Goal: Task Accomplishment & Management: Manage account settings

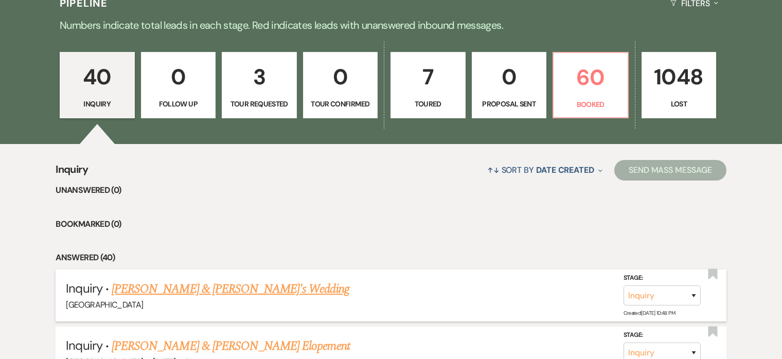
scroll to position [162, 0]
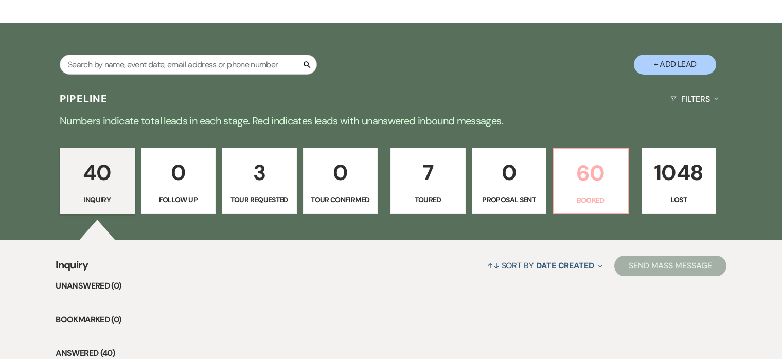
click at [593, 172] on p "60" at bounding box center [591, 173] width 62 height 34
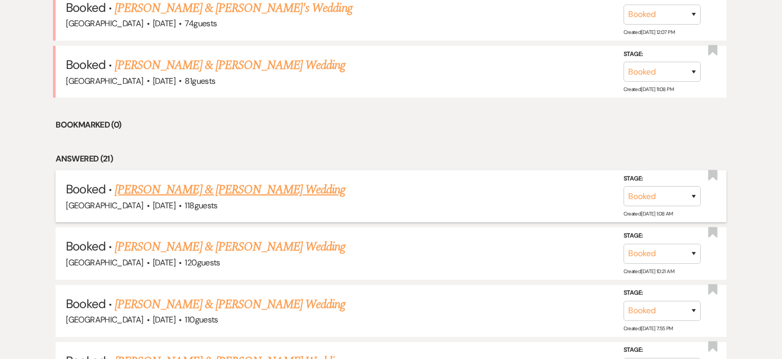
scroll to position [463, 0]
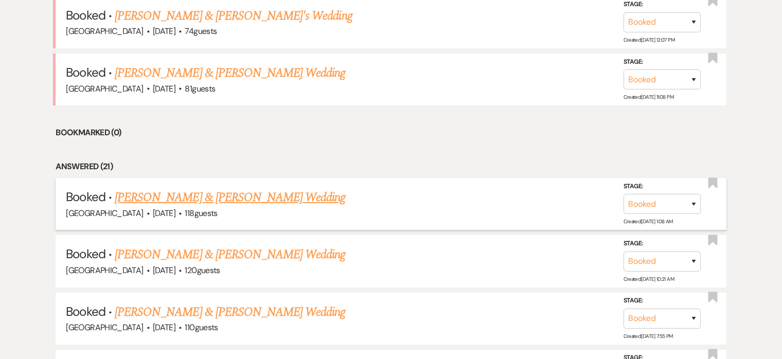
click at [232, 199] on link "[PERSON_NAME] & [PERSON_NAME] Wedding" at bounding box center [230, 197] width 231 height 19
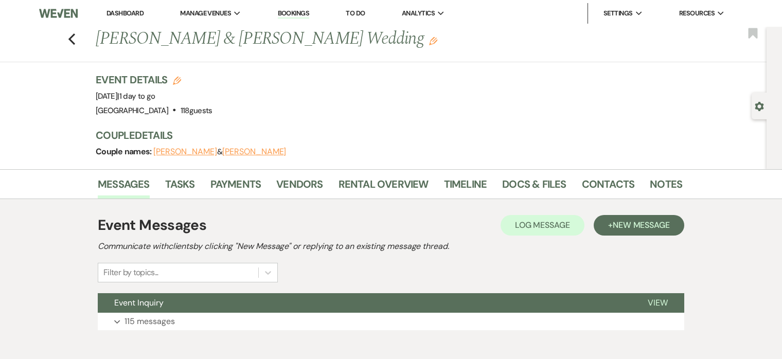
scroll to position [52, 0]
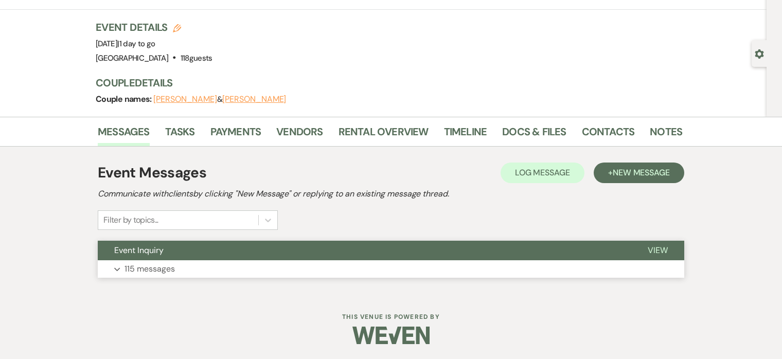
click at [185, 268] on button "Expand 115 messages" at bounding box center [391, 268] width 587 height 17
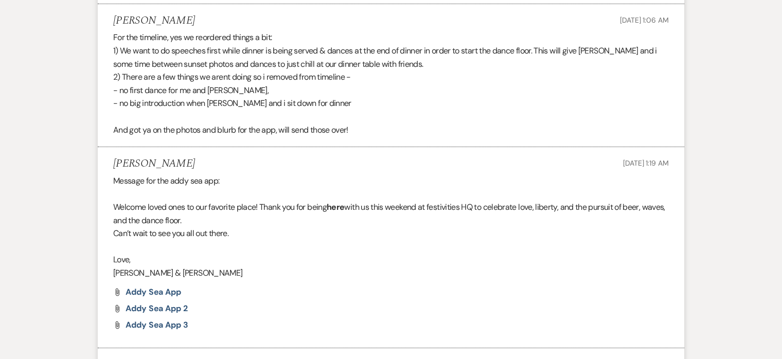
scroll to position [17227, 0]
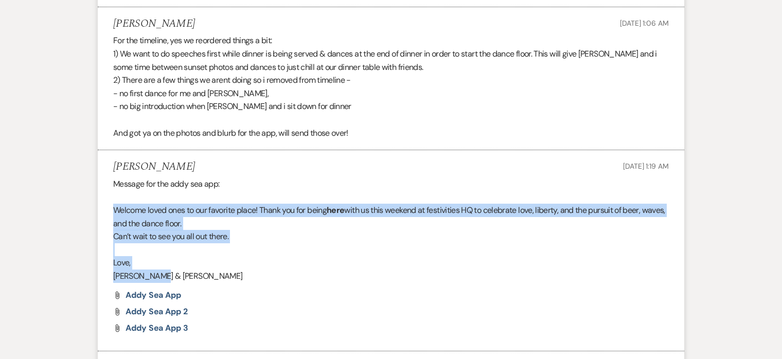
drag, startPoint x: 112, startPoint y: 156, endPoint x: 241, endPoint y: 221, distance: 145.2
click at [241, 221] on li "[PERSON_NAME] [DATE] 1:19 AM Message for the addy sea app: Welcome loved ones t…" at bounding box center [391, 250] width 587 height 201
copy div "Welcome loved ones to our favorite place! Thank you for being here with us this…"
click at [486, 243] on p at bounding box center [391, 249] width 556 height 13
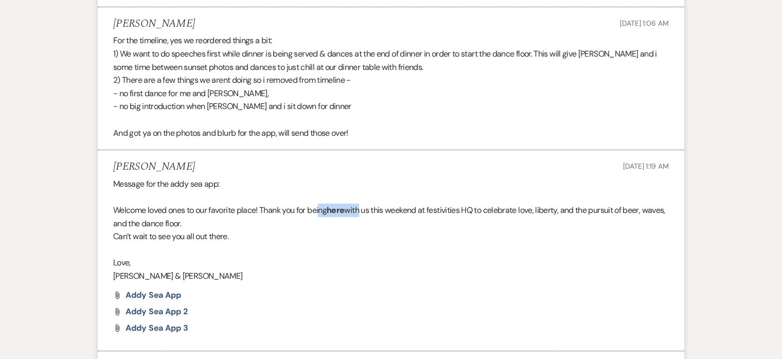
drag, startPoint x: 361, startPoint y: 155, endPoint x: 321, endPoint y: 155, distance: 39.6
click at [321, 204] on p "Welcome loved ones to our favorite place! Thank you for being here with us this…" at bounding box center [391, 217] width 556 height 26
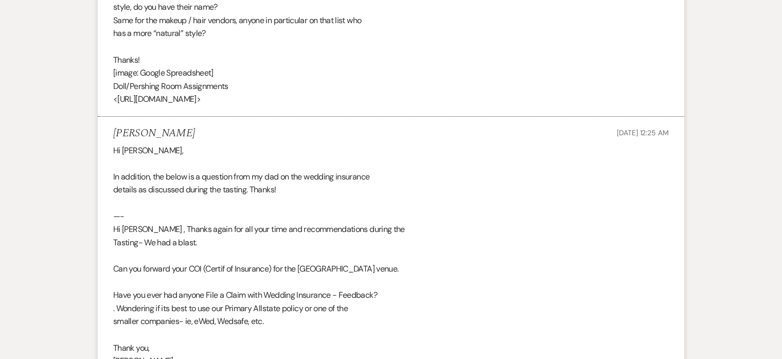
scroll to position [0, 0]
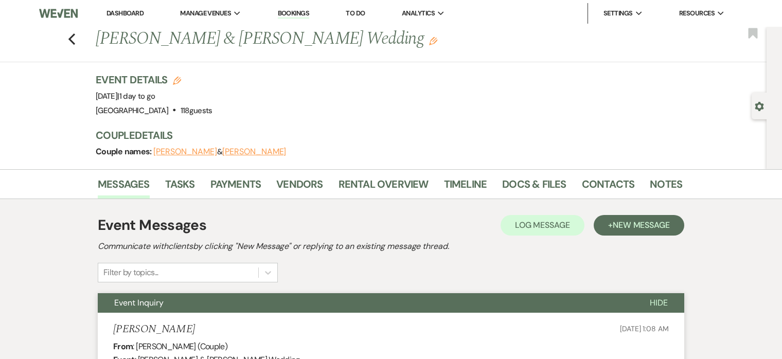
click at [385, 174] on li "Rental Overview" at bounding box center [391, 186] width 105 height 25
click at [386, 181] on link "Rental Overview" at bounding box center [384, 187] width 90 height 23
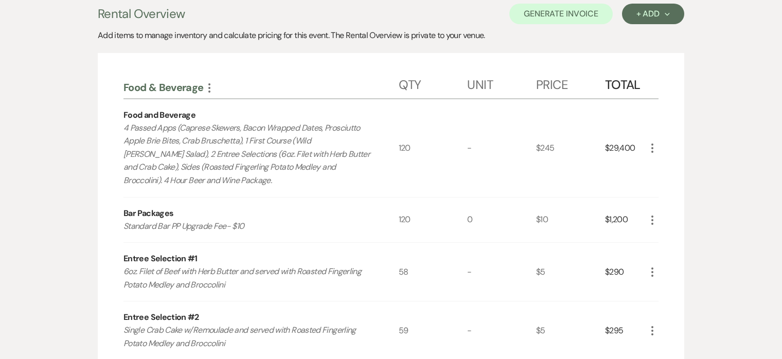
scroll to position [215, 0]
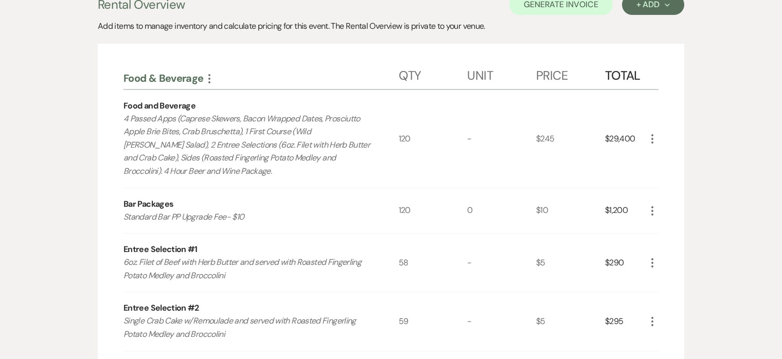
click at [654, 212] on icon "More" at bounding box center [652, 211] width 12 height 12
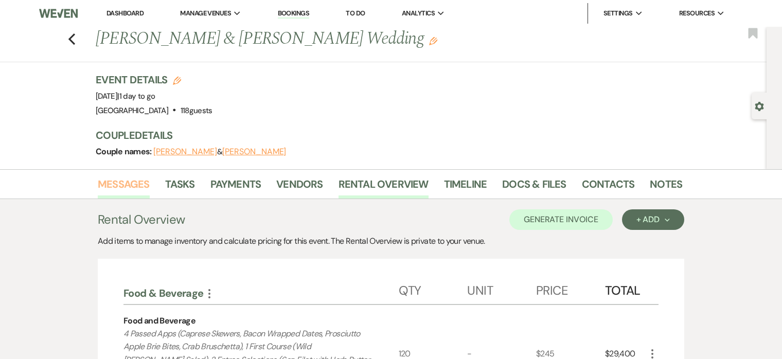
click at [129, 179] on link "Messages" at bounding box center [124, 187] width 52 height 23
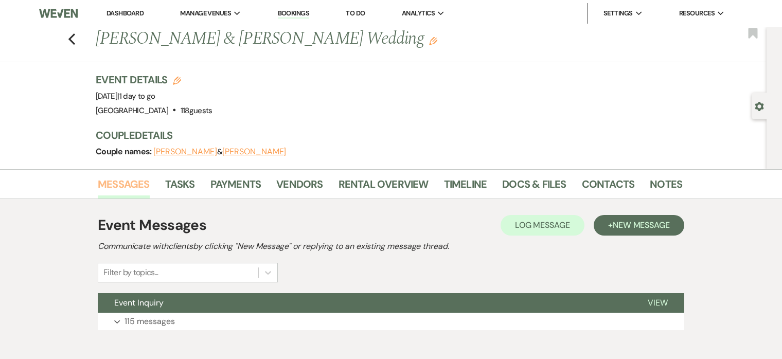
scroll to position [52, 0]
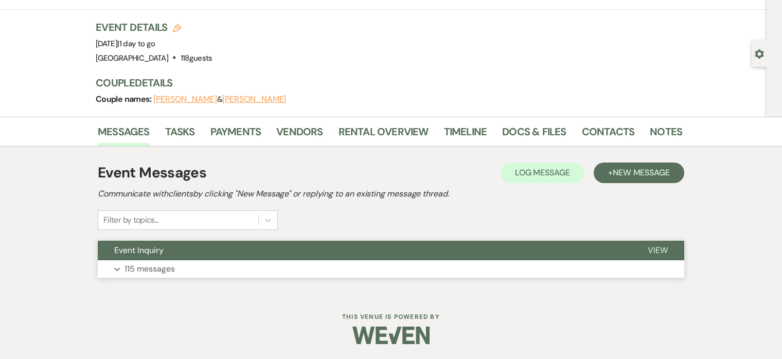
click at [196, 262] on button "Expand 115 messages" at bounding box center [391, 268] width 587 height 17
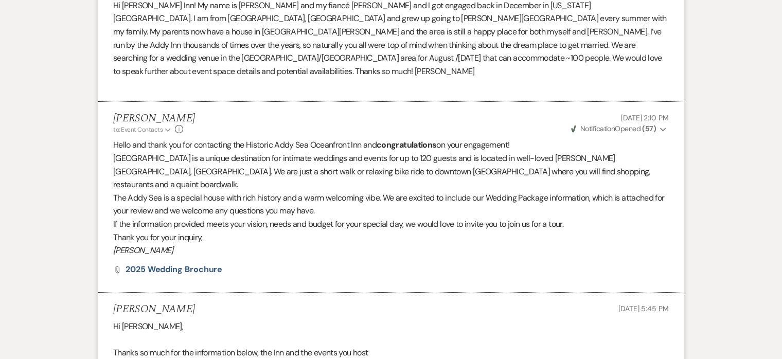
scroll to position [475, 0]
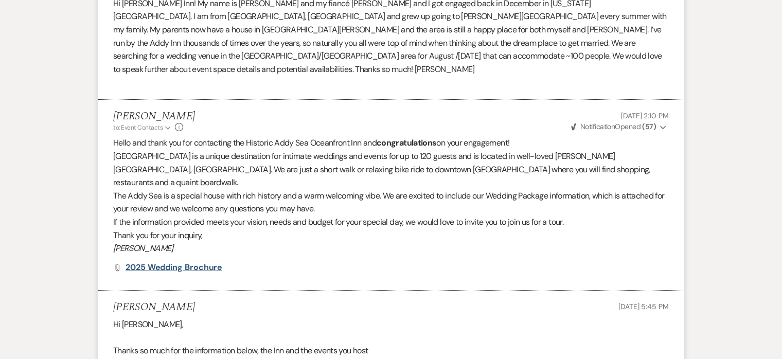
click at [181, 262] on span "2025 Wedding Brochure" at bounding box center [174, 267] width 97 height 11
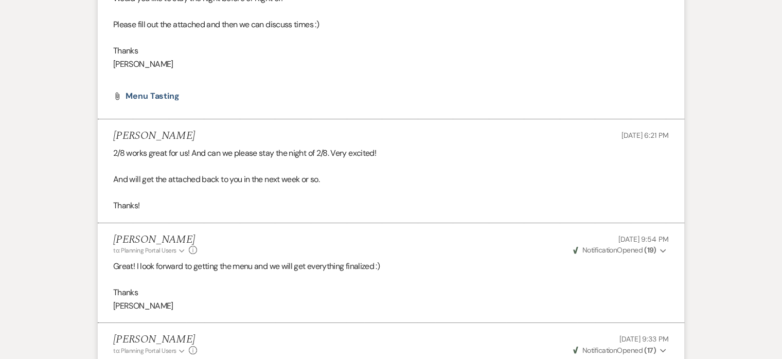
scroll to position [5646, 0]
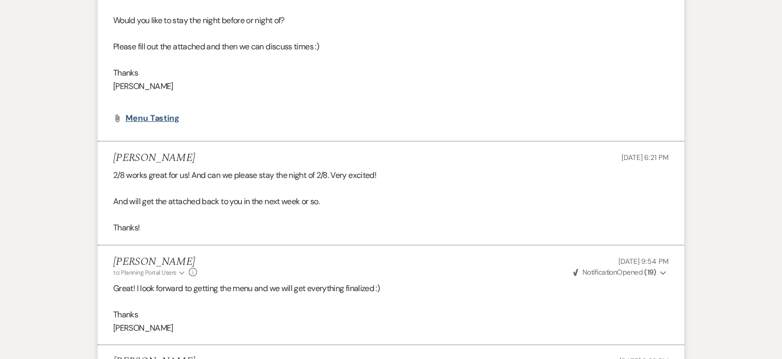
click at [150, 113] on span "Menu Tasting" at bounding box center [153, 118] width 54 height 11
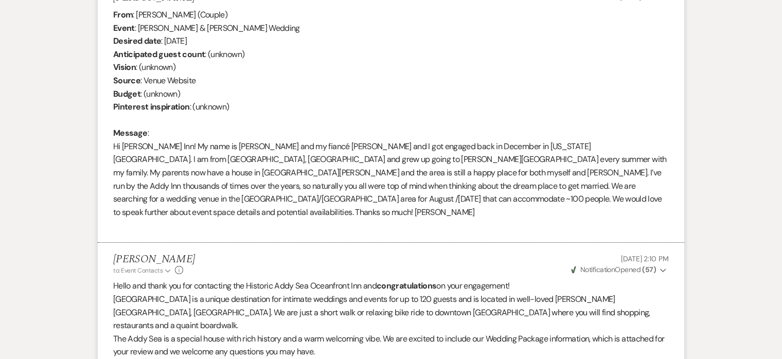
scroll to position [0, 0]
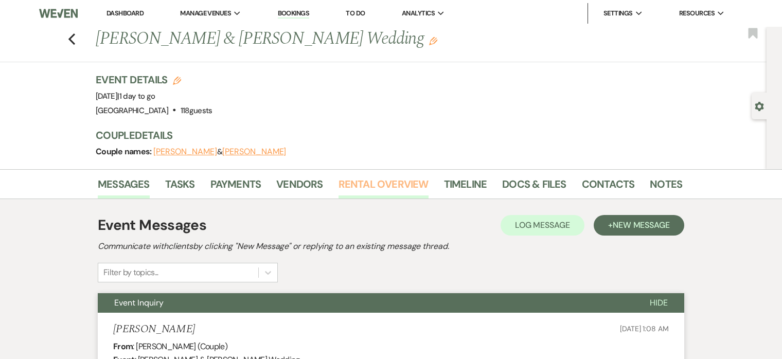
click at [369, 184] on link "Rental Overview" at bounding box center [384, 187] width 90 height 23
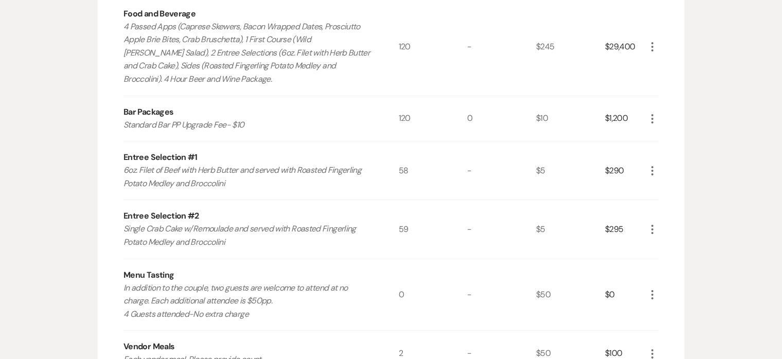
scroll to position [333, 0]
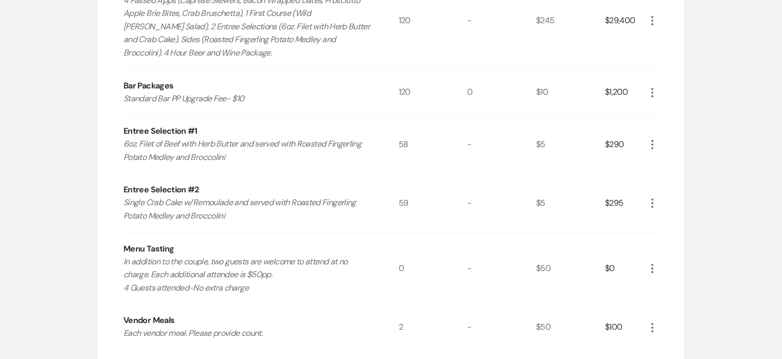
click at [652, 92] on use "button" at bounding box center [652, 92] width 2 height 9
click at [663, 113] on use "button" at bounding box center [661, 113] width 6 height 6
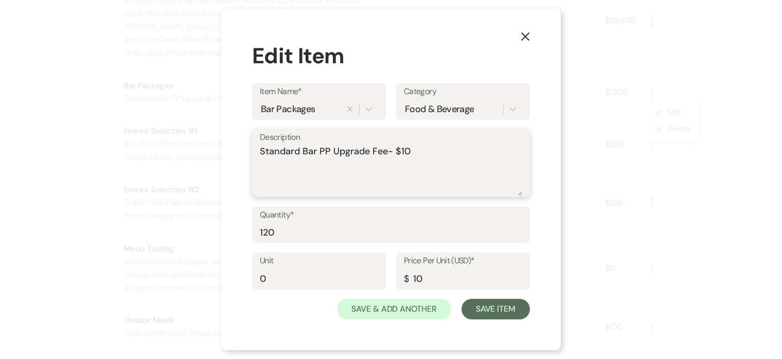
click at [325, 168] on textarea "Standard Bar PP Upgrade Fee- $10" at bounding box center [391, 170] width 262 height 51
type textarea "Standard Bar PP Upgrade Fee- $10 Extra 30 mins- $4/pp"
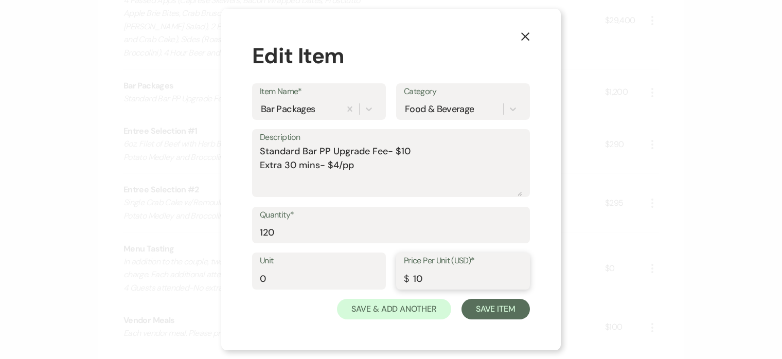
click at [432, 282] on input "10" at bounding box center [463, 279] width 118 height 20
type input "14"
click at [515, 309] on button "Save Item" at bounding box center [496, 309] width 68 height 21
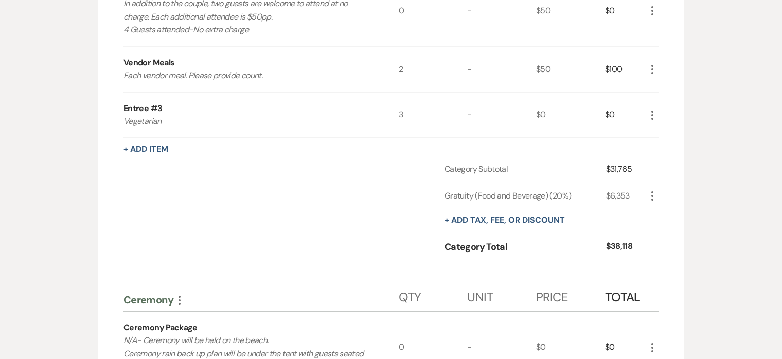
scroll to position [605, 0]
click at [524, 221] on button "+ Add tax, fee, or discount" at bounding box center [505, 220] width 120 height 8
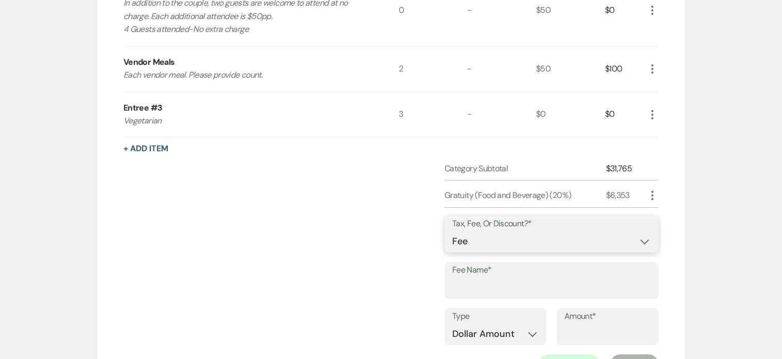
click at [493, 232] on select "Fee Discount Tax" at bounding box center [551, 242] width 199 height 20
select select "2"
click at [452, 232] on select "Fee Discount Tax" at bounding box center [551, 242] width 199 height 20
click at [488, 287] on input "Fee Name*" at bounding box center [551, 288] width 199 height 20
type input "C"
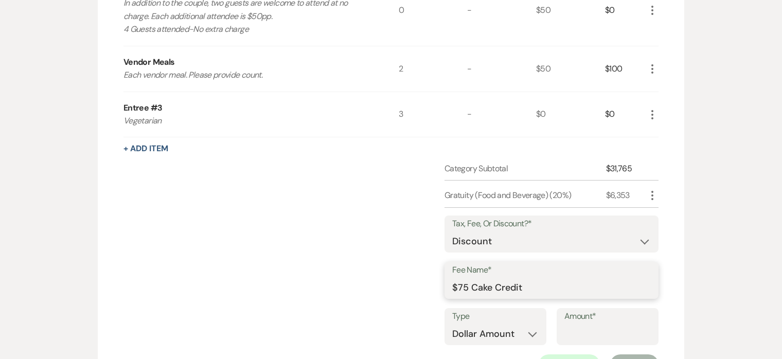
type input "$75 Cake Credit"
click at [590, 330] on input "Amount*" at bounding box center [607, 334] width 86 height 20
type input "75"
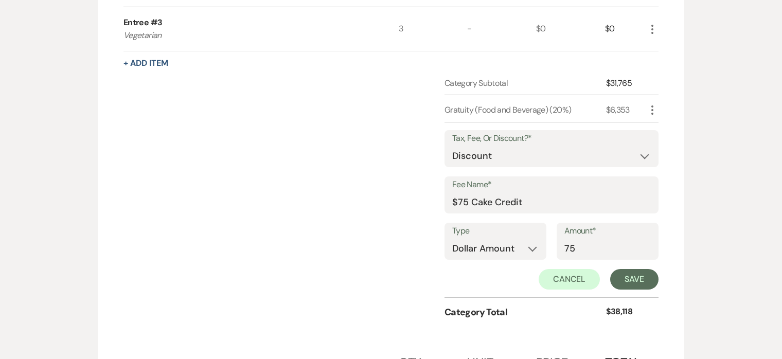
scroll to position [693, 0]
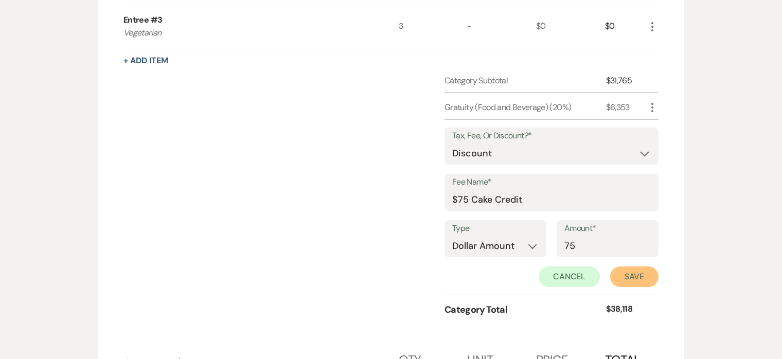
click at [633, 278] on button "Save" at bounding box center [634, 277] width 48 height 21
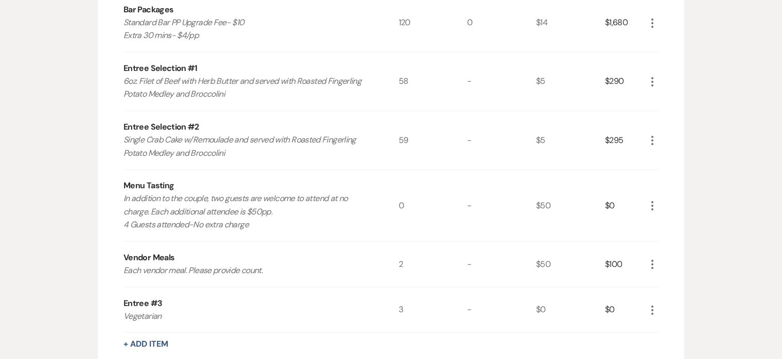
scroll to position [0, 0]
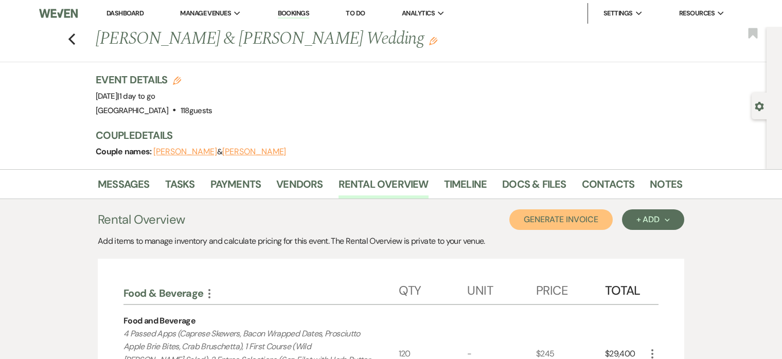
click at [575, 216] on button "Generate Invoice" at bounding box center [560, 219] width 103 height 21
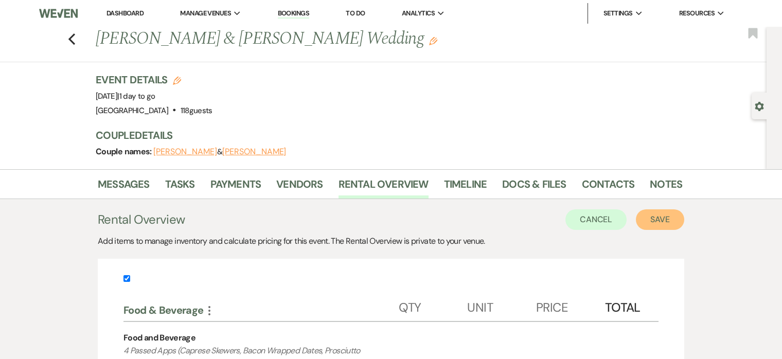
click at [662, 217] on button "Save" at bounding box center [660, 219] width 48 height 21
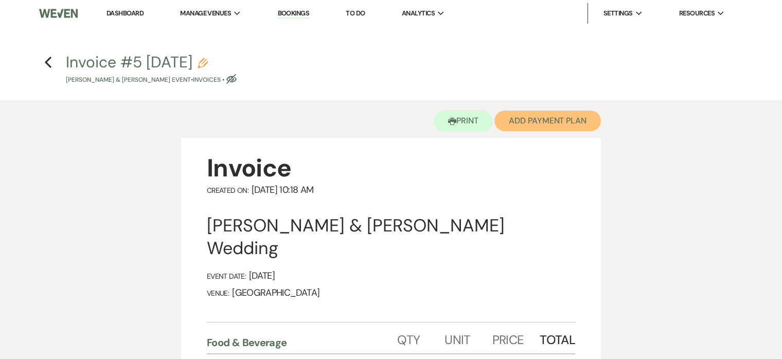
click at [551, 121] on button "Add Payment Plan" at bounding box center [547, 121] width 107 height 21
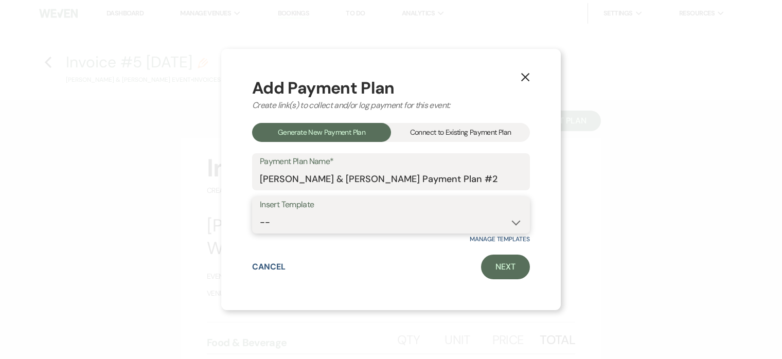
click at [459, 221] on select "-- Standard Wedding" at bounding box center [391, 222] width 262 height 20
click at [467, 134] on div "Connect to Existing Payment Plan" at bounding box center [460, 132] width 139 height 19
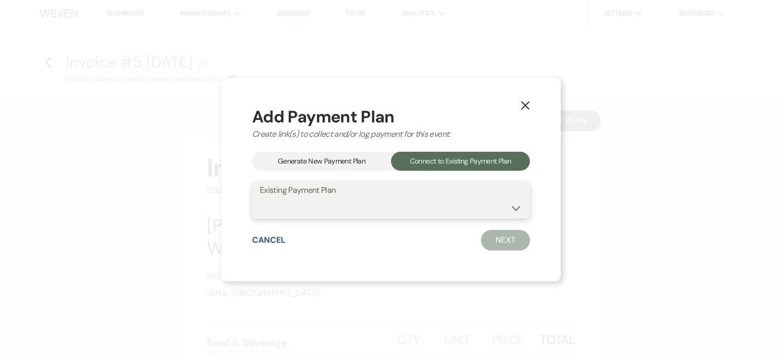
click at [410, 213] on select "[PERSON_NAME] & [PERSON_NAME] Payment Plan #1" at bounding box center [391, 208] width 262 height 20
select select "12115"
click at [260, 198] on select "[PERSON_NAME] & [PERSON_NAME] Payment Plan #1" at bounding box center [391, 208] width 262 height 20
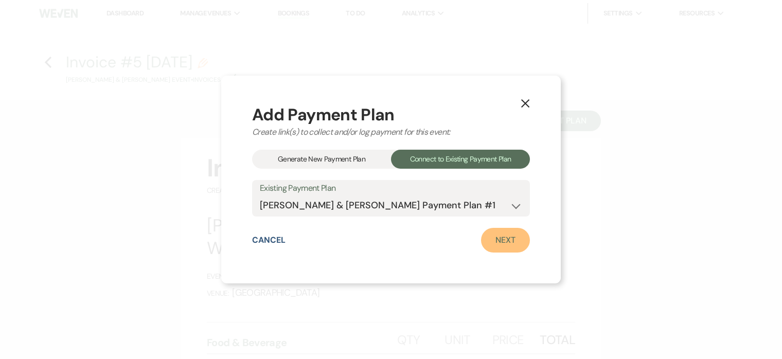
click at [505, 242] on link "Next" at bounding box center [505, 240] width 49 height 25
select select "28517"
select select "1"
select select "true"
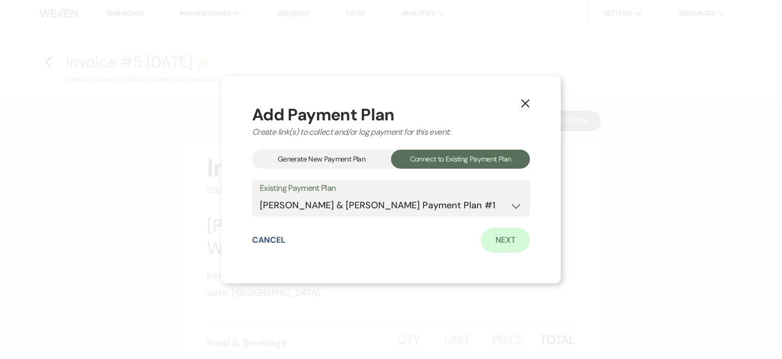
select select "1"
select select "true"
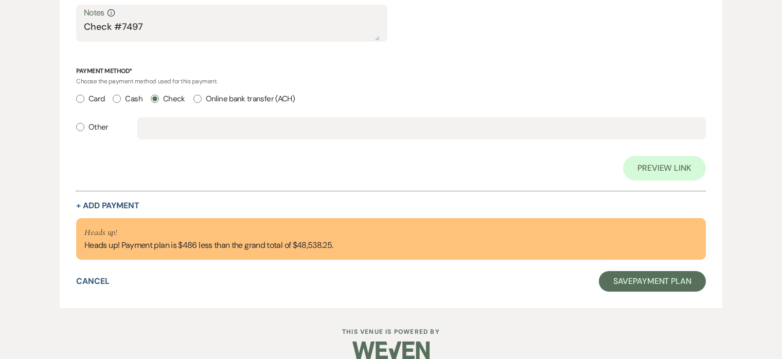
scroll to position [1904, 0]
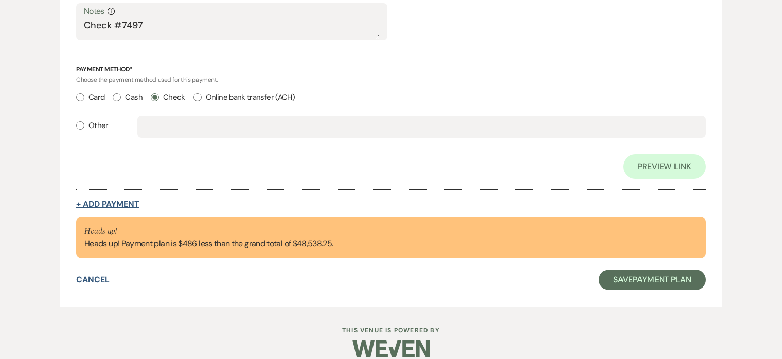
click at [122, 200] on button "+ Add Payment" at bounding box center [107, 204] width 63 height 8
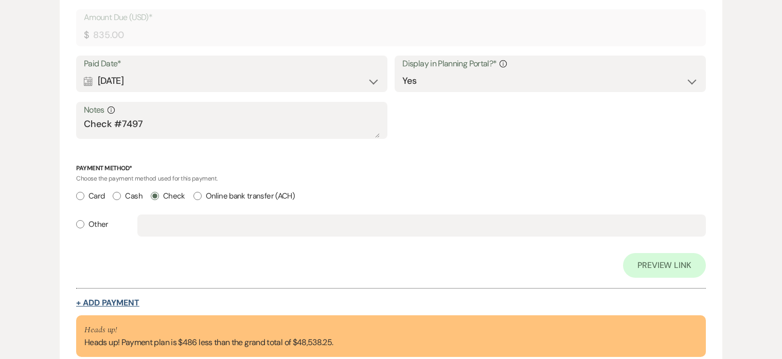
select select "2"
select select "flat"
select select "true"
select select "client"
select select "weeks"
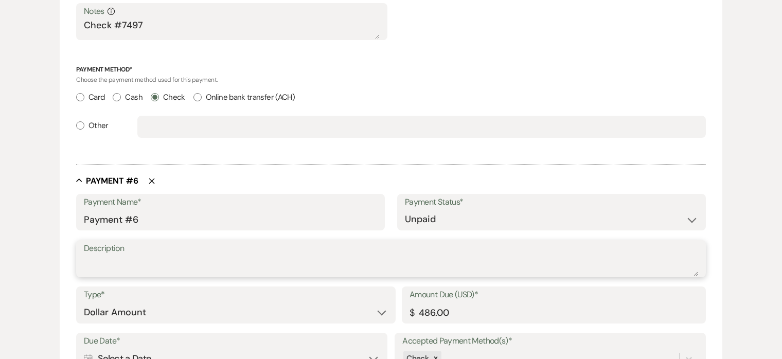
click at [144, 264] on textarea "Description" at bounding box center [391, 266] width 614 height 21
type textarea "F"
type textarea "30 mins of bar and cake credit"
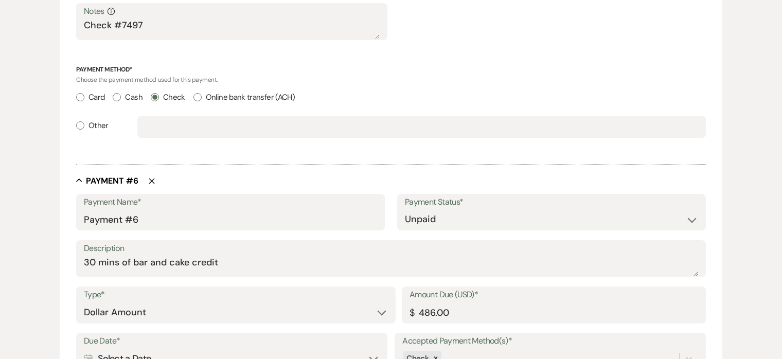
click at [362, 161] on div at bounding box center [391, 159] width 630 height 11
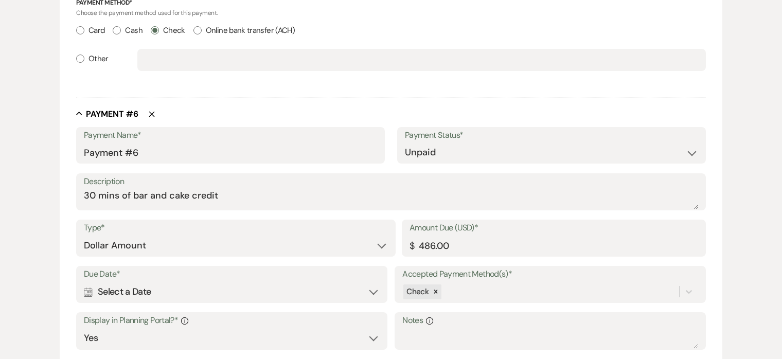
scroll to position [1874, 0]
click at [284, 291] on div "Calendar Select a Date Expand" at bounding box center [232, 290] width 296 height 20
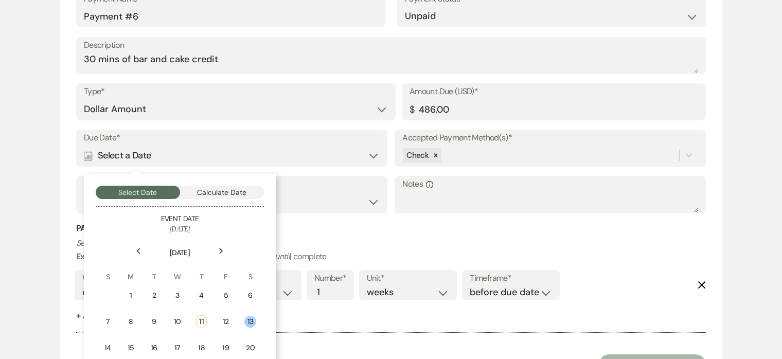
scroll to position [2012, 0]
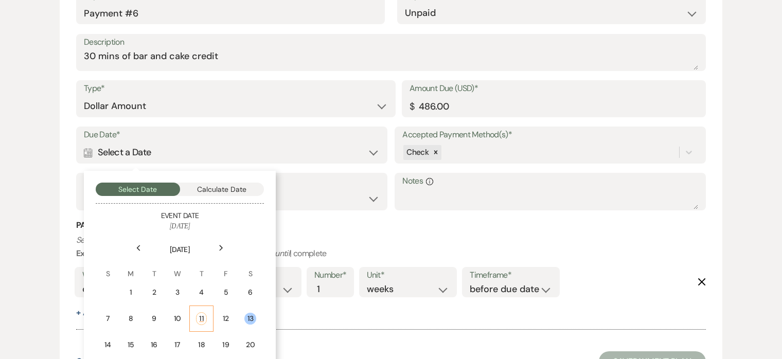
click at [202, 318] on div "11" at bounding box center [201, 318] width 11 height 13
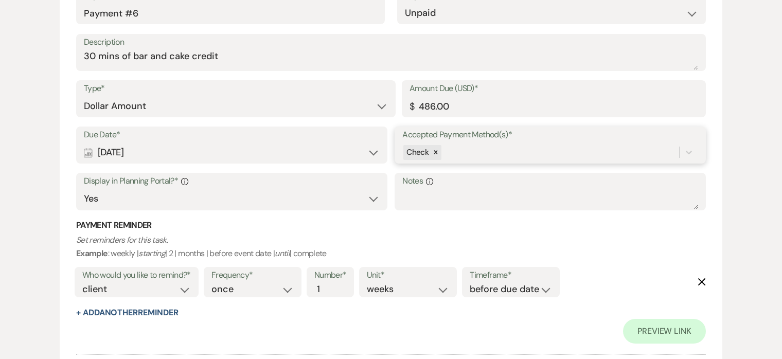
click at [488, 153] on div "Check" at bounding box center [540, 153] width 277 height 18
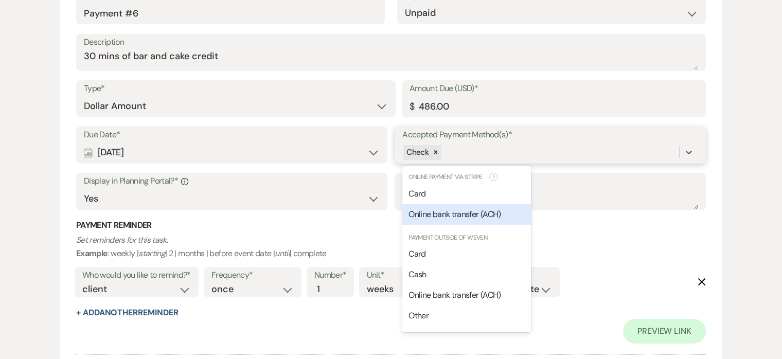
click at [458, 210] on span "Online bank transfer (ACH)" at bounding box center [455, 214] width 92 height 11
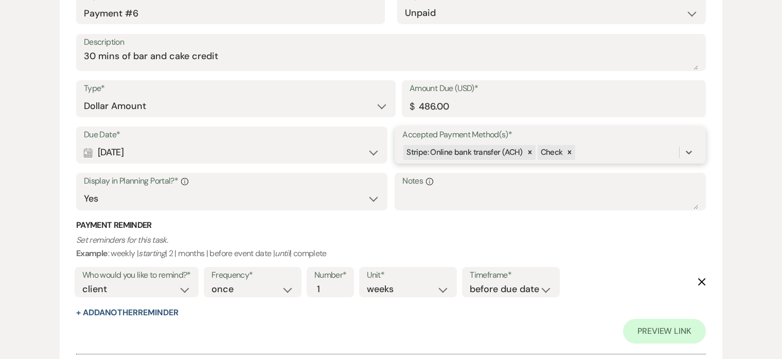
click at [591, 151] on div "Stripe: Online bank transfer (ACH) Check" at bounding box center [540, 153] width 277 height 18
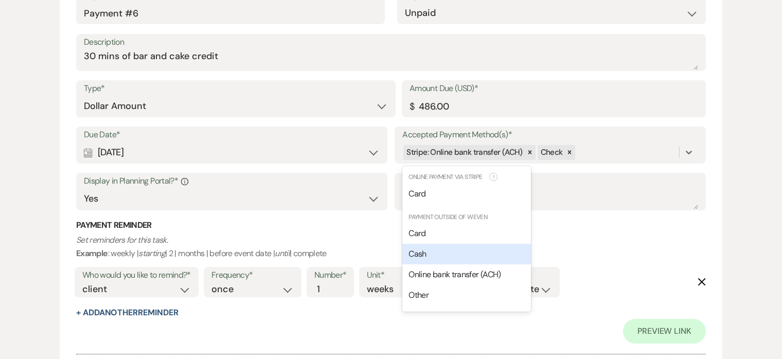
click at [605, 241] on p "Set reminders for this task. Example : weekly | starting | 2 | months | before …" at bounding box center [391, 247] width 630 height 26
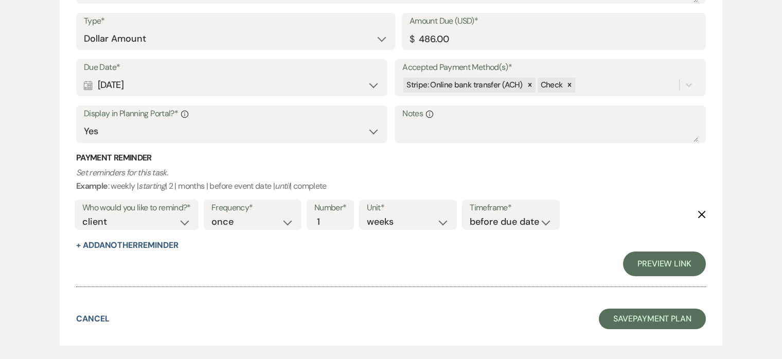
scroll to position [2254, 0]
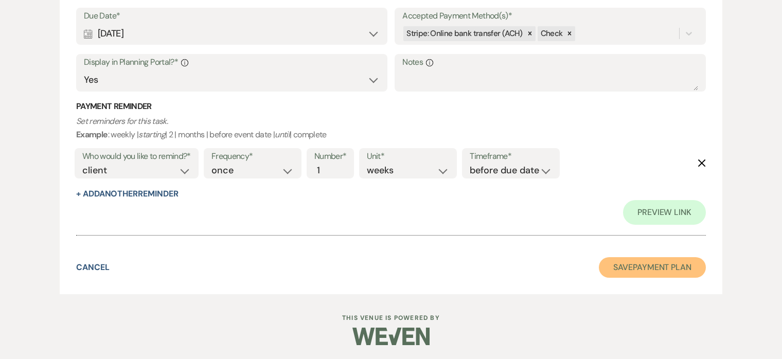
click at [646, 270] on button "Save Payment Plan" at bounding box center [652, 267] width 107 height 21
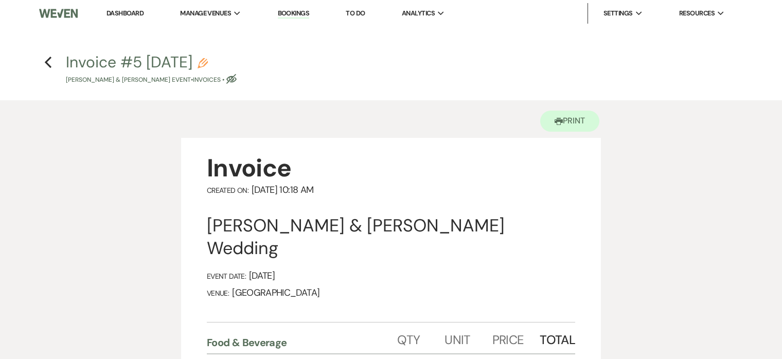
click at [51, 60] on h4 "Previous Invoice #5 [DATE] Pencil [PERSON_NAME] & [PERSON_NAME] Event • Invoice…" at bounding box center [391, 67] width 741 height 33
click at [47, 61] on use "button" at bounding box center [48, 62] width 7 height 11
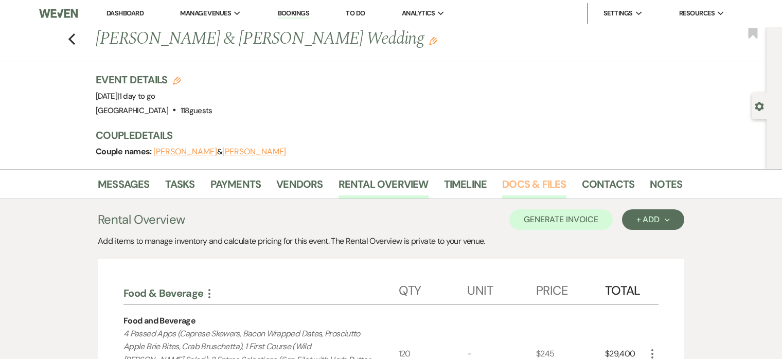
click at [528, 186] on link "Docs & Files" at bounding box center [534, 187] width 64 height 23
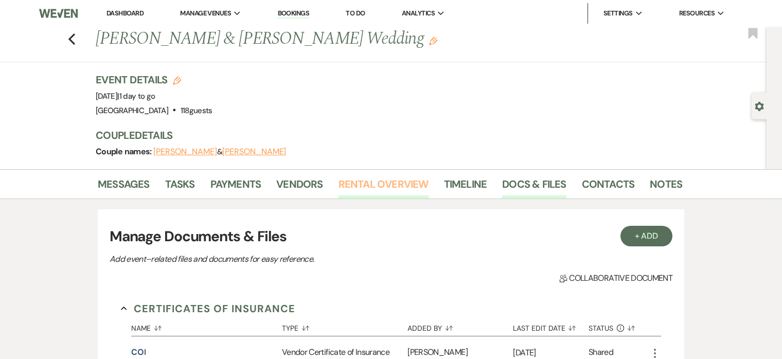
click at [384, 185] on link "Rental Overview" at bounding box center [384, 187] width 90 height 23
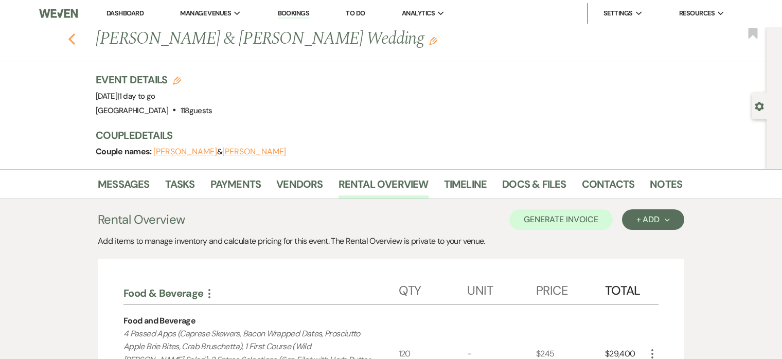
click at [72, 37] on icon "Previous" at bounding box center [72, 39] width 8 height 12
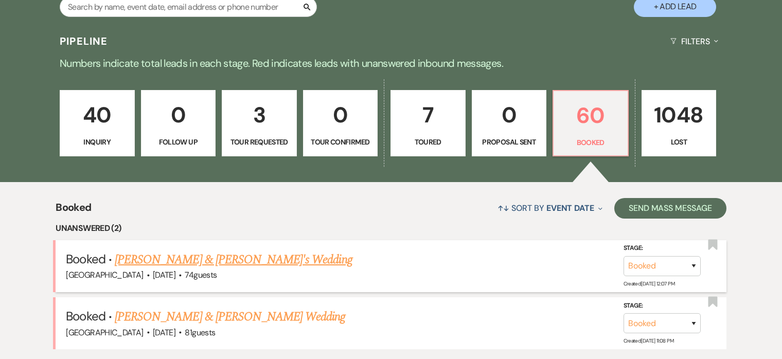
scroll to position [221, 0]
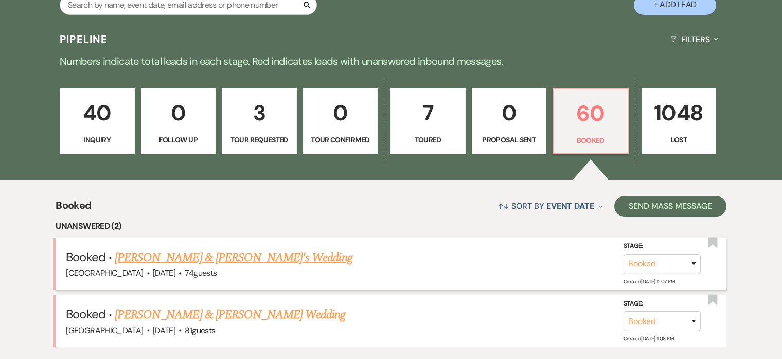
click at [298, 258] on link "[PERSON_NAME] & [PERSON_NAME]'s Wedding" at bounding box center [234, 258] width 238 height 19
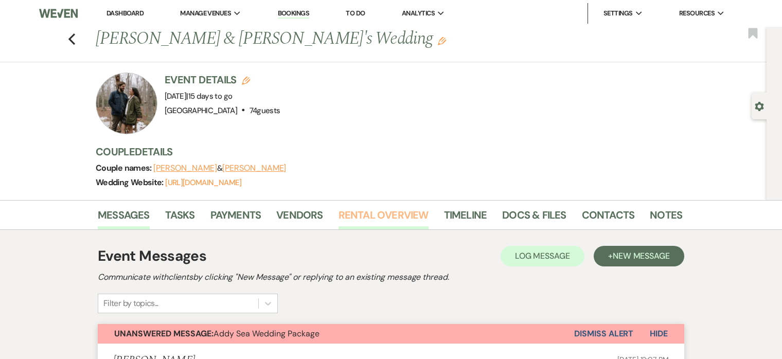
click at [376, 214] on link "Rental Overview" at bounding box center [384, 218] width 90 height 23
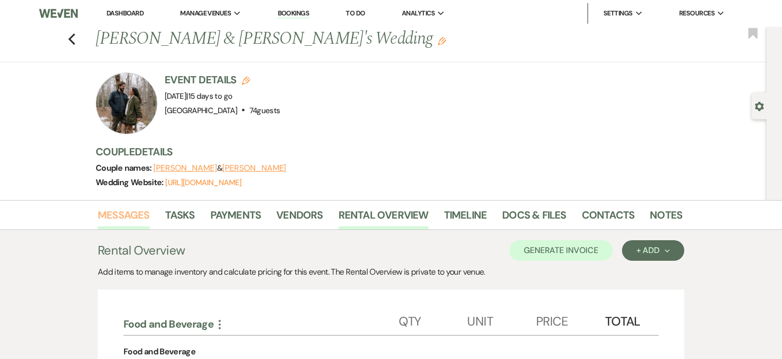
click at [138, 214] on link "Messages" at bounding box center [124, 218] width 52 height 23
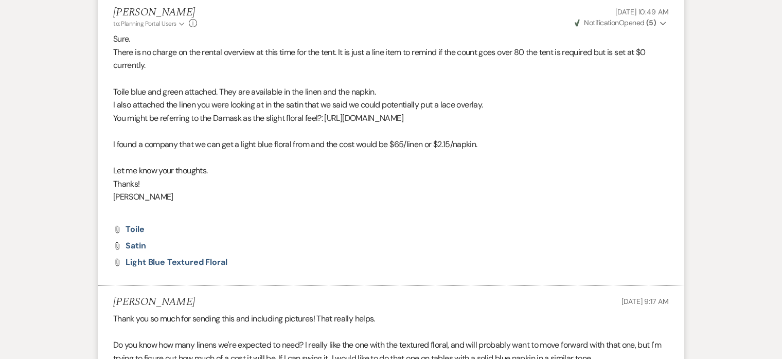
scroll to position [3476, 0]
